Goal: Find specific page/section: Find specific page/section

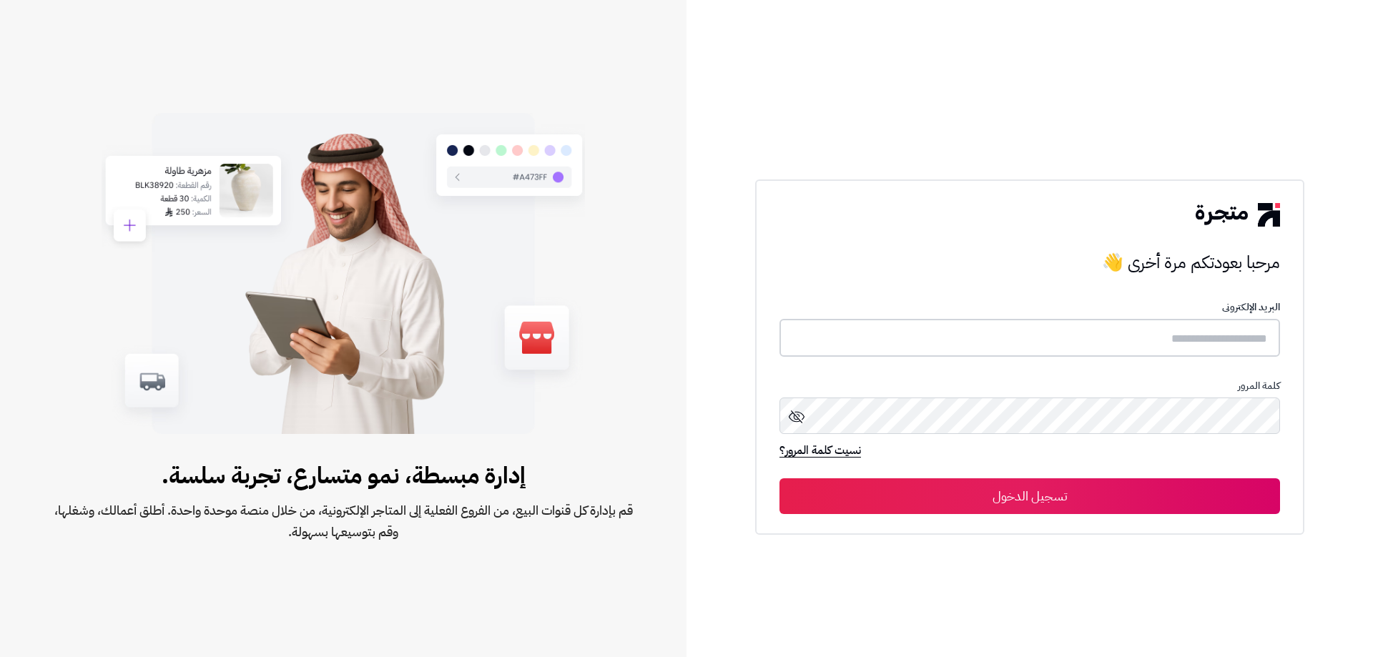
type input "*****"
click at [793, 416] on icon at bounding box center [796, 416] width 17 height 17
click at [1090, 500] on button "تسجيل الدخول" at bounding box center [1030, 496] width 501 height 36
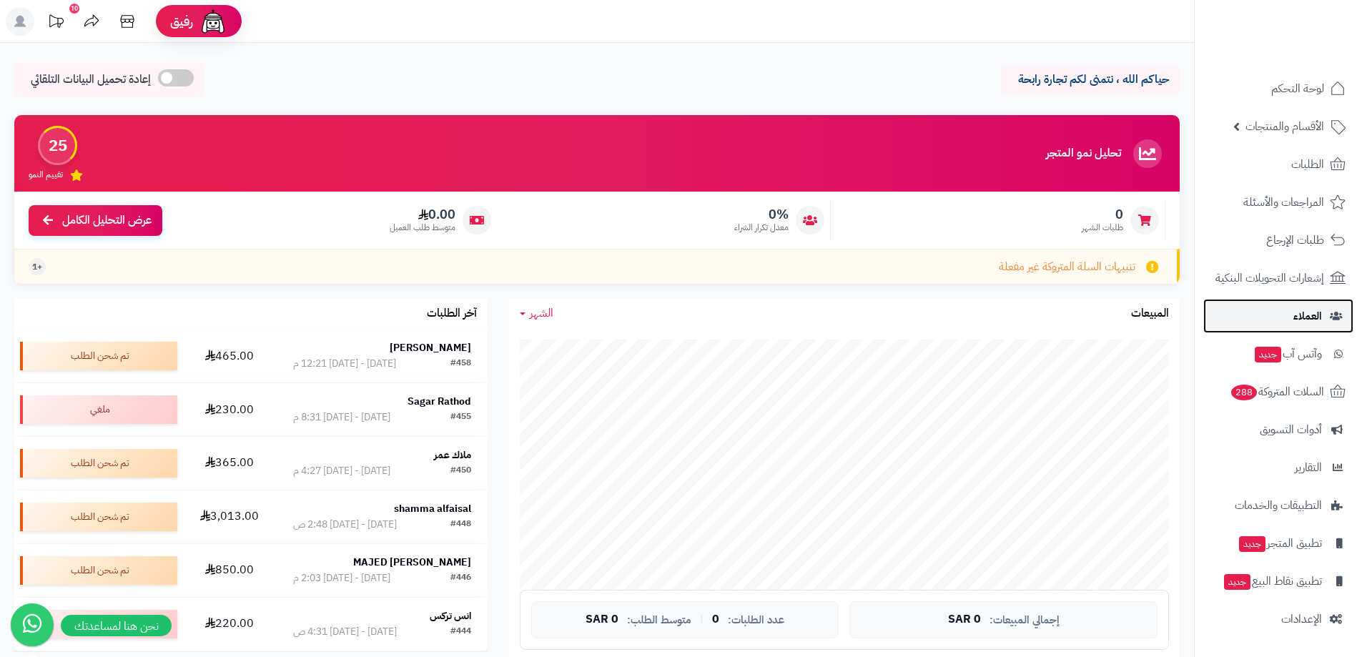
click at [1305, 324] on span "العملاء" at bounding box center [1308, 316] width 29 height 20
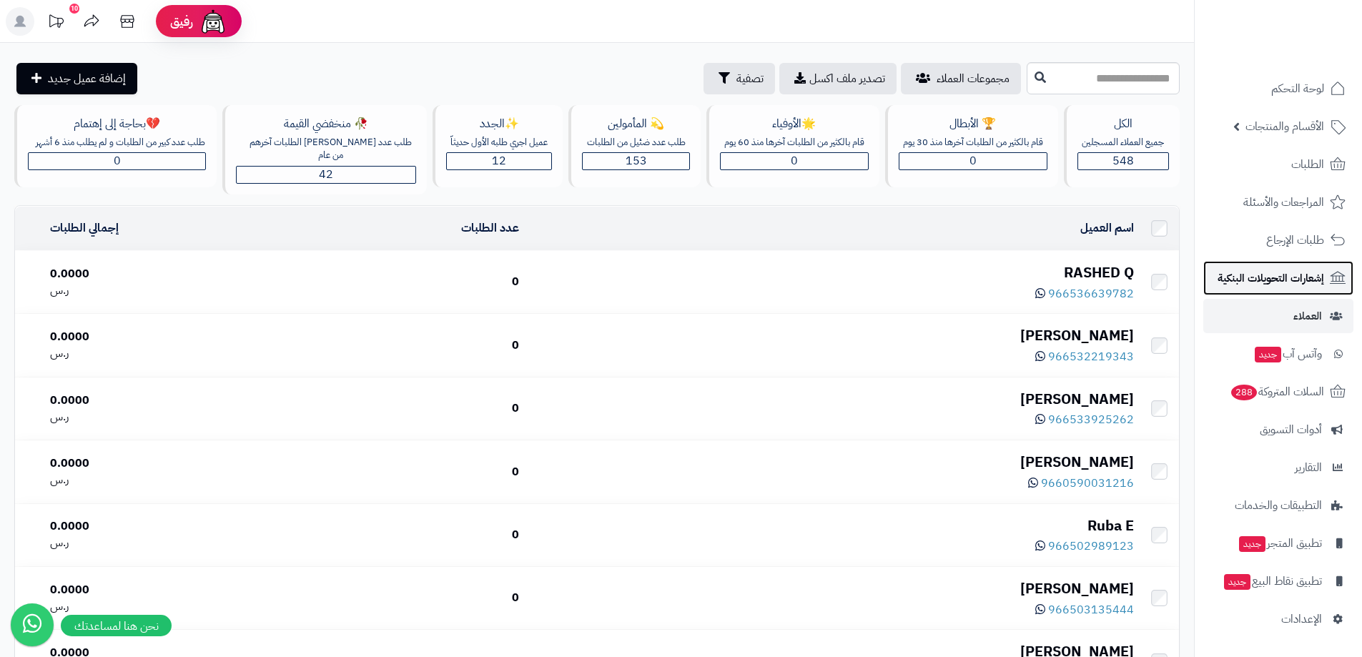
click at [1287, 270] on span "إشعارات التحويلات البنكية" at bounding box center [1271, 278] width 107 height 20
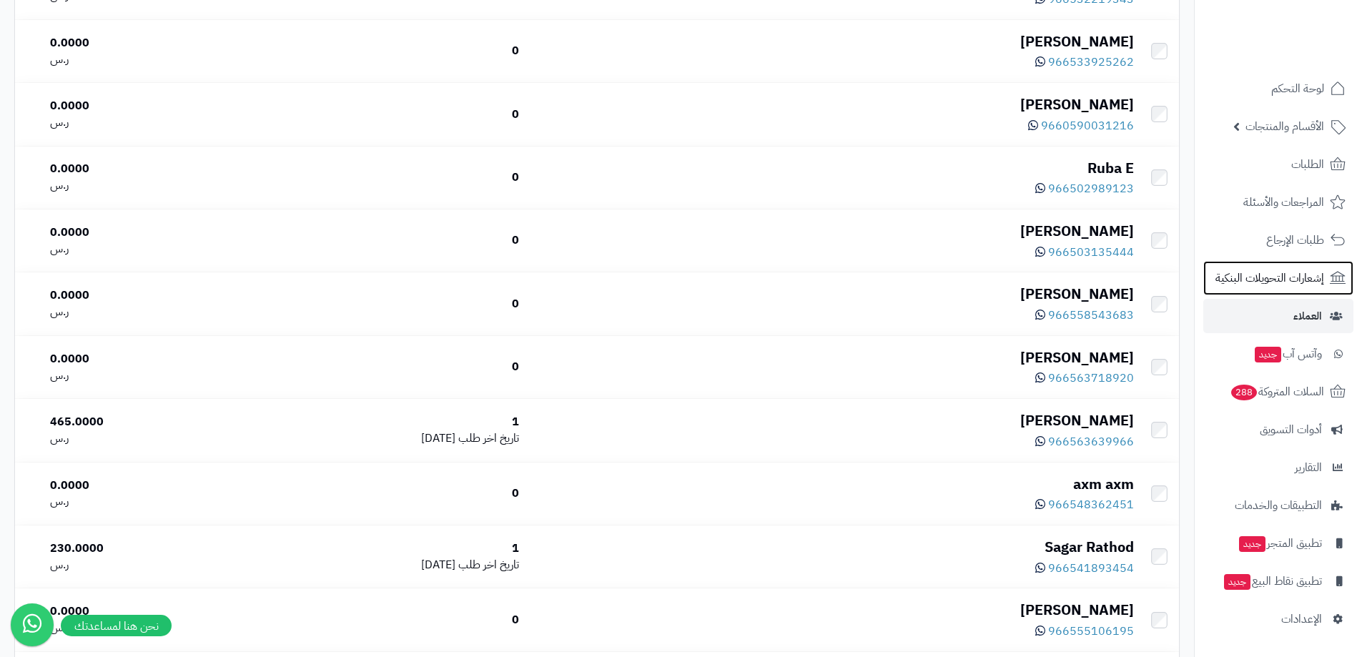
scroll to position [353, 0]
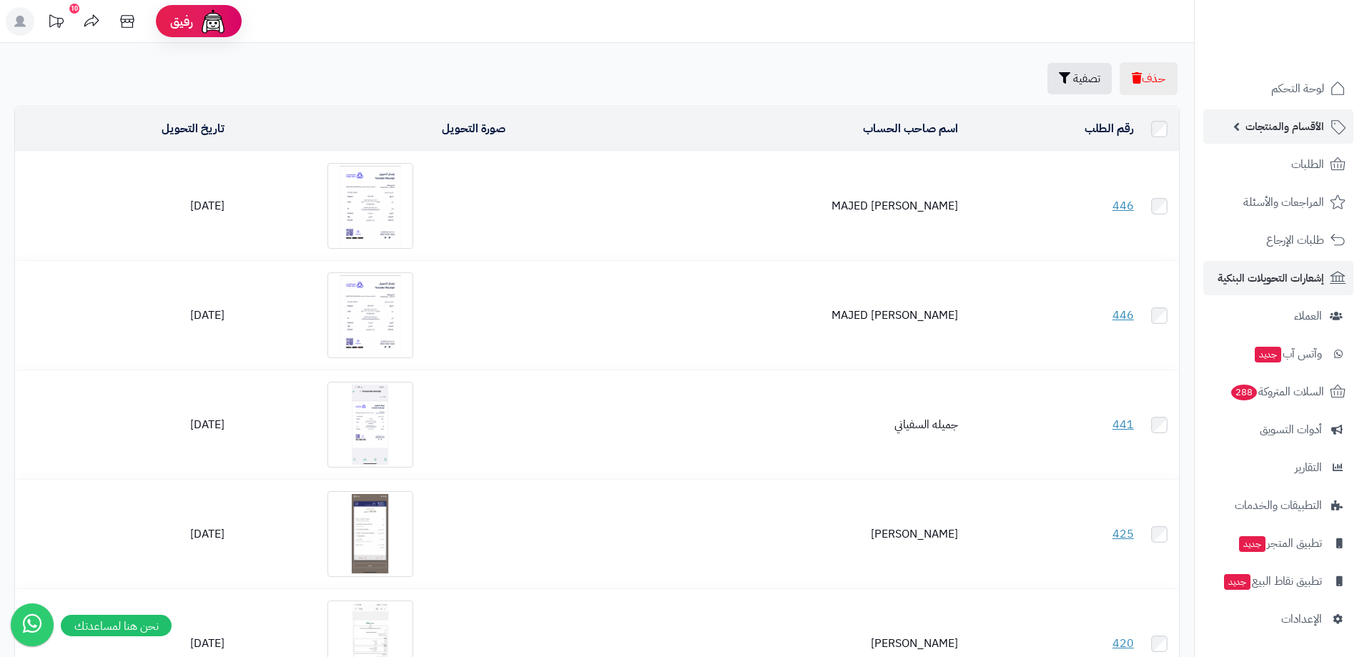
click at [1301, 136] on span "الأقسام والمنتجات" at bounding box center [1285, 127] width 79 height 20
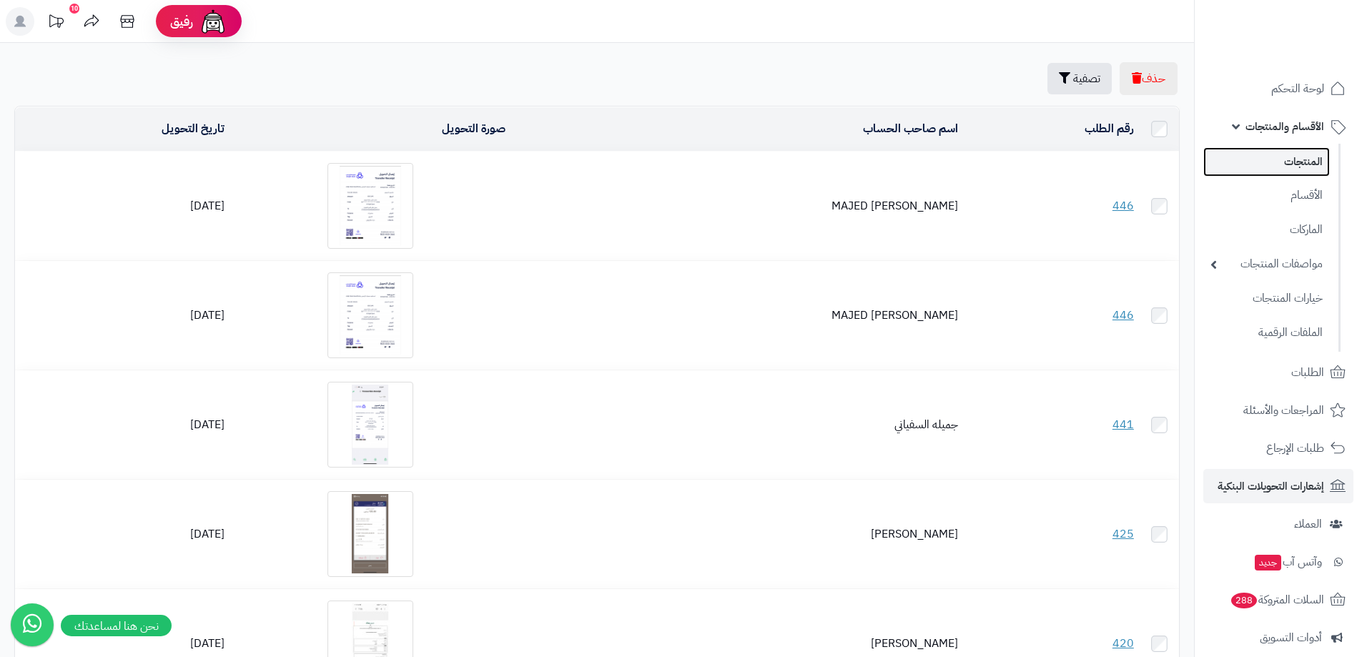
click at [1302, 162] on link "المنتجات" at bounding box center [1267, 161] width 127 height 29
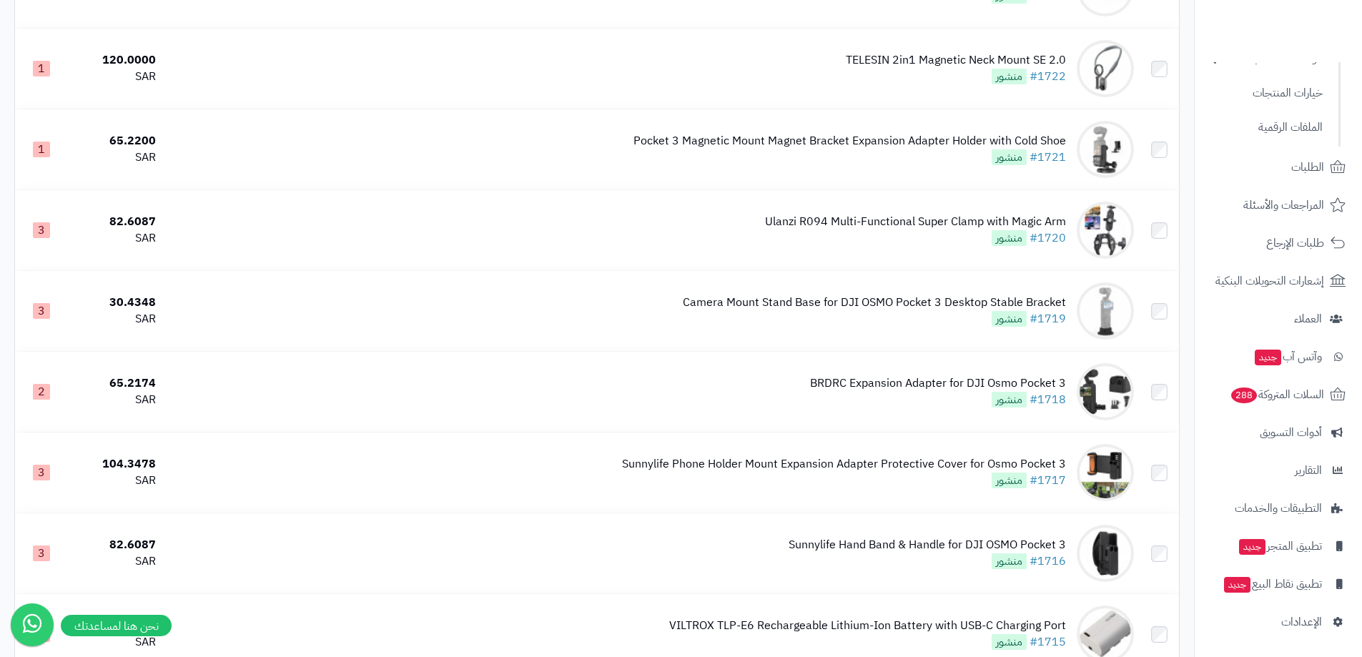
scroll to position [3004, 0]
